Goal: Transaction & Acquisition: Download file/media

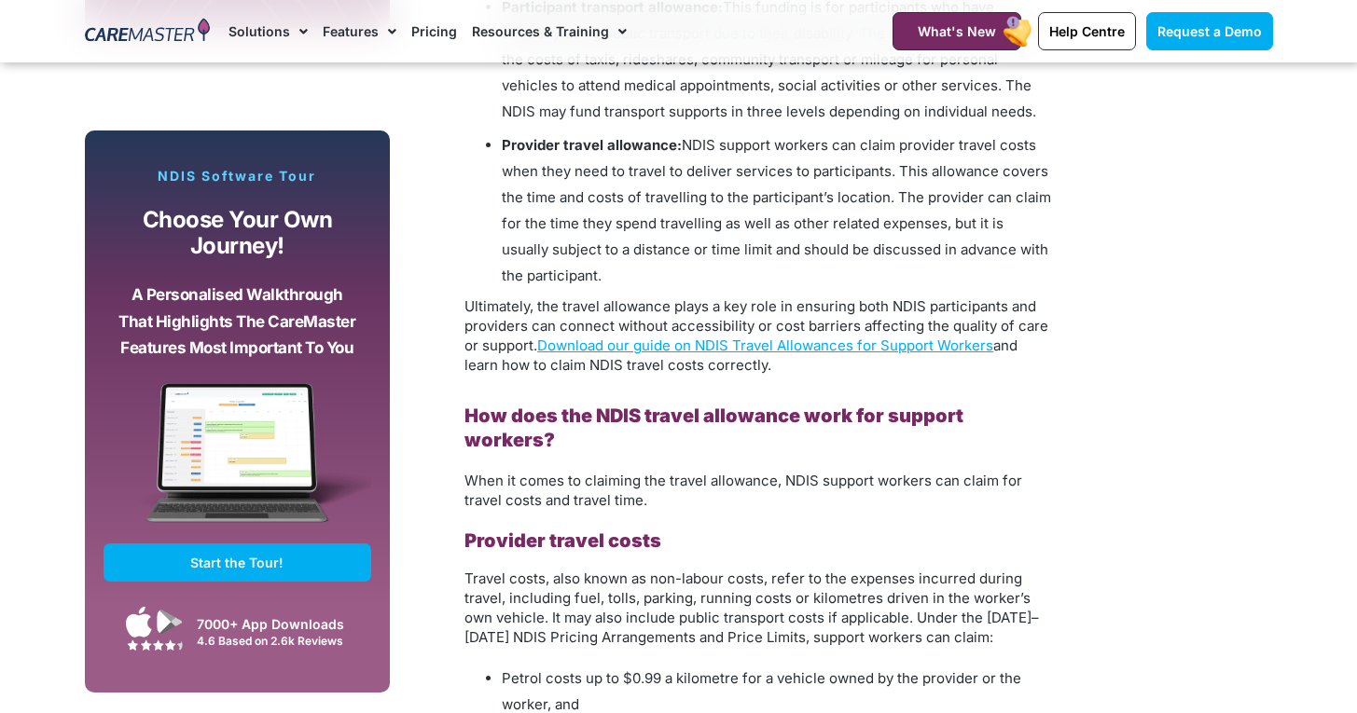
scroll to position [1554, 0]
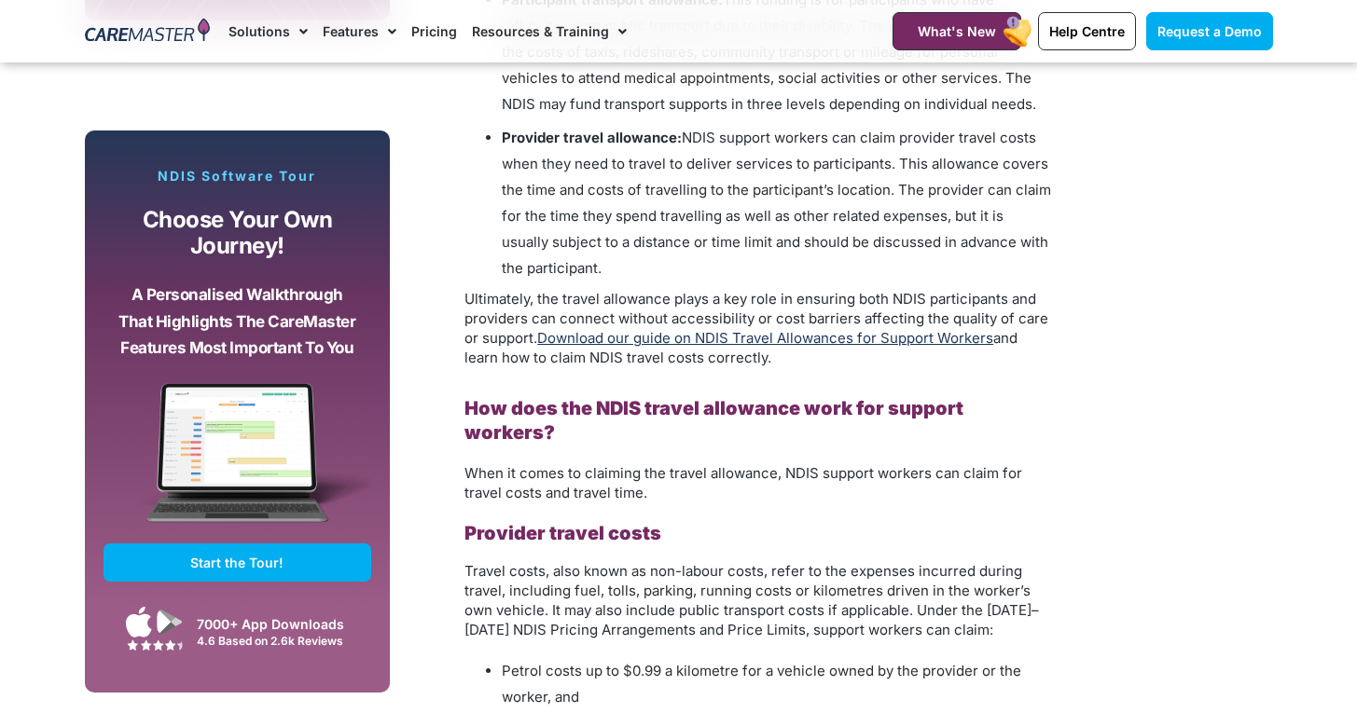
click at [833, 340] on link "Download our guide on NDIS Travel Allowances for Support Workers" at bounding box center [765, 338] width 456 height 18
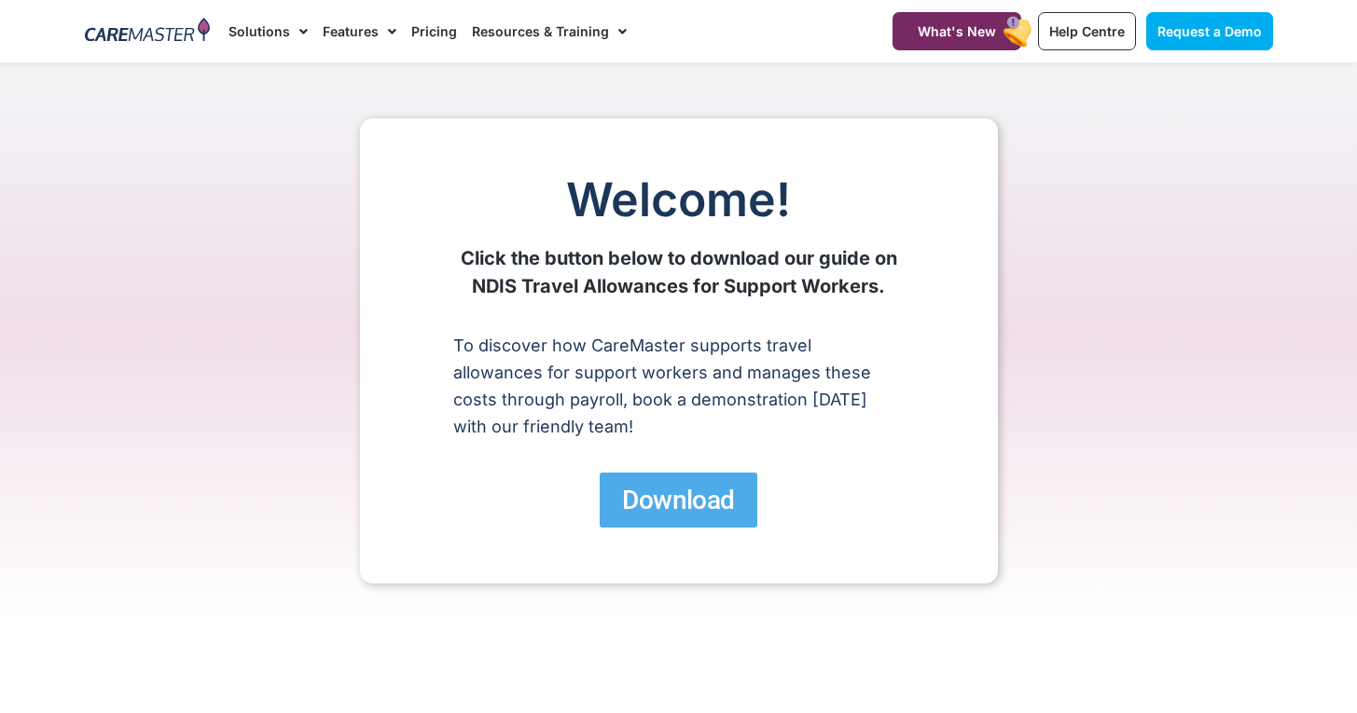
click at [685, 503] on span "Download" at bounding box center [678, 500] width 112 height 33
